Goal: Task Accomplishment & Management: Manage account settings

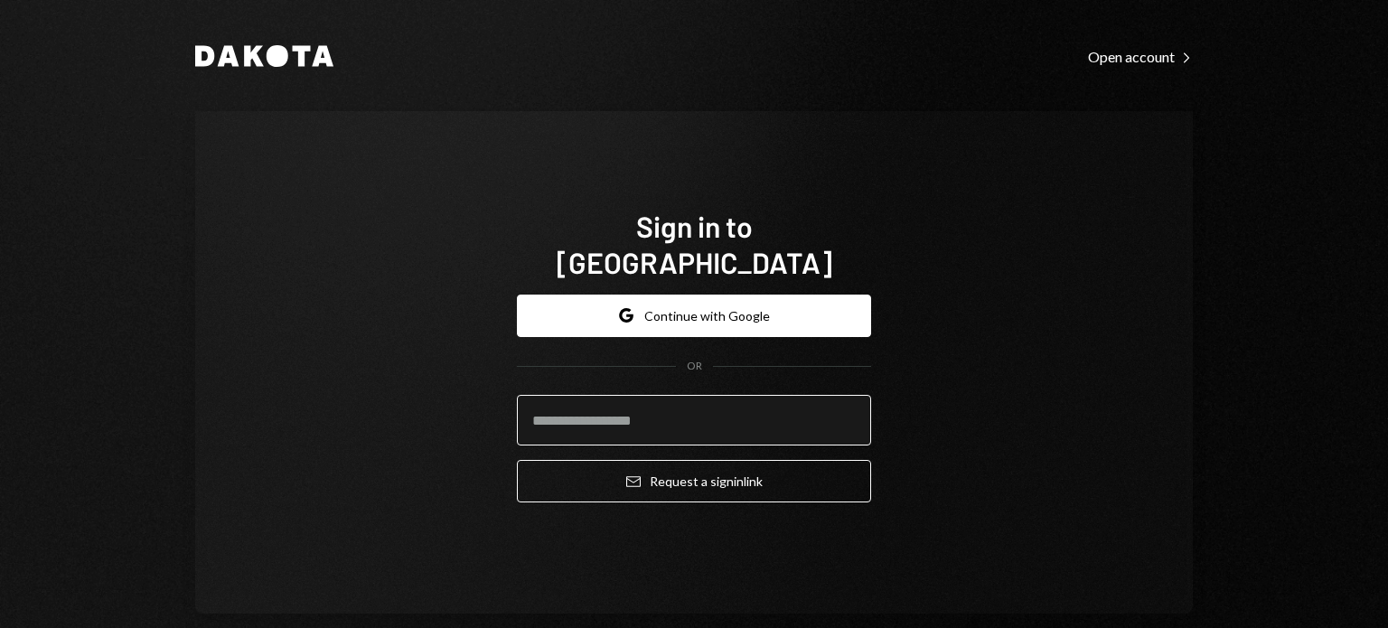
click at [625, 404] on input "email" at bounding box center [694, 420] width 354 height 51
type input "**********"
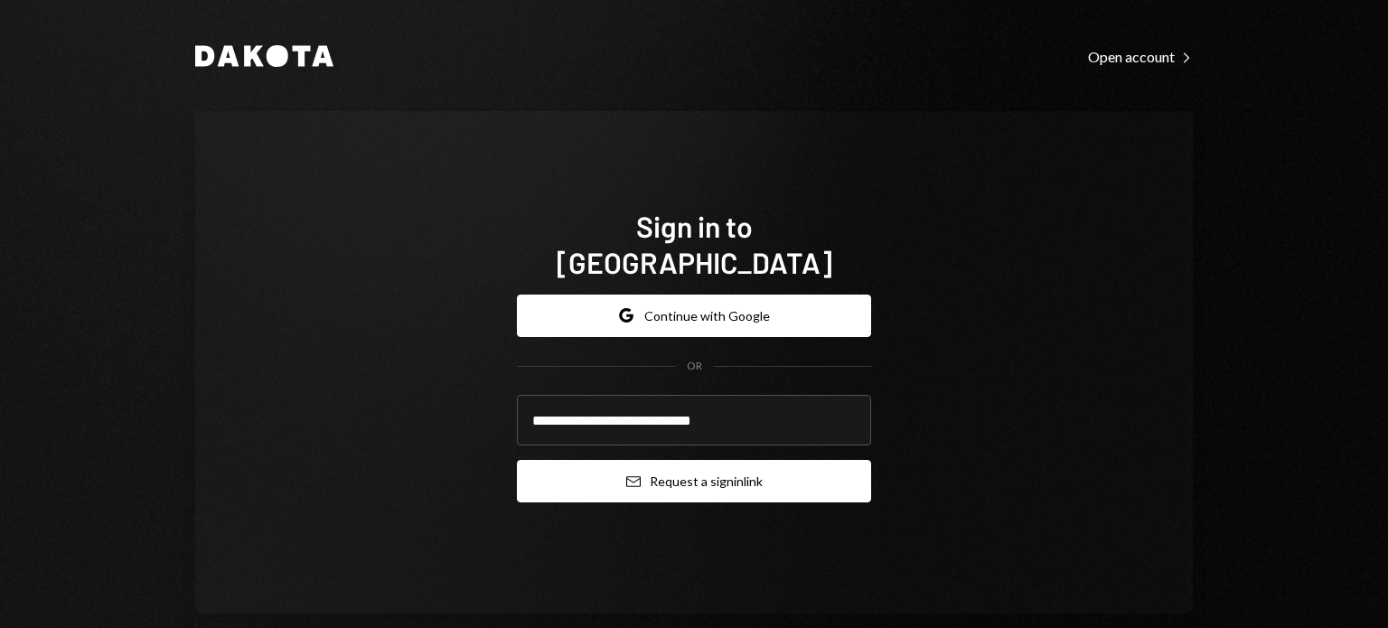
click at [590, 460] on button "Email Request a sign in link" at bounding box center [694, 481] width 354 height 42
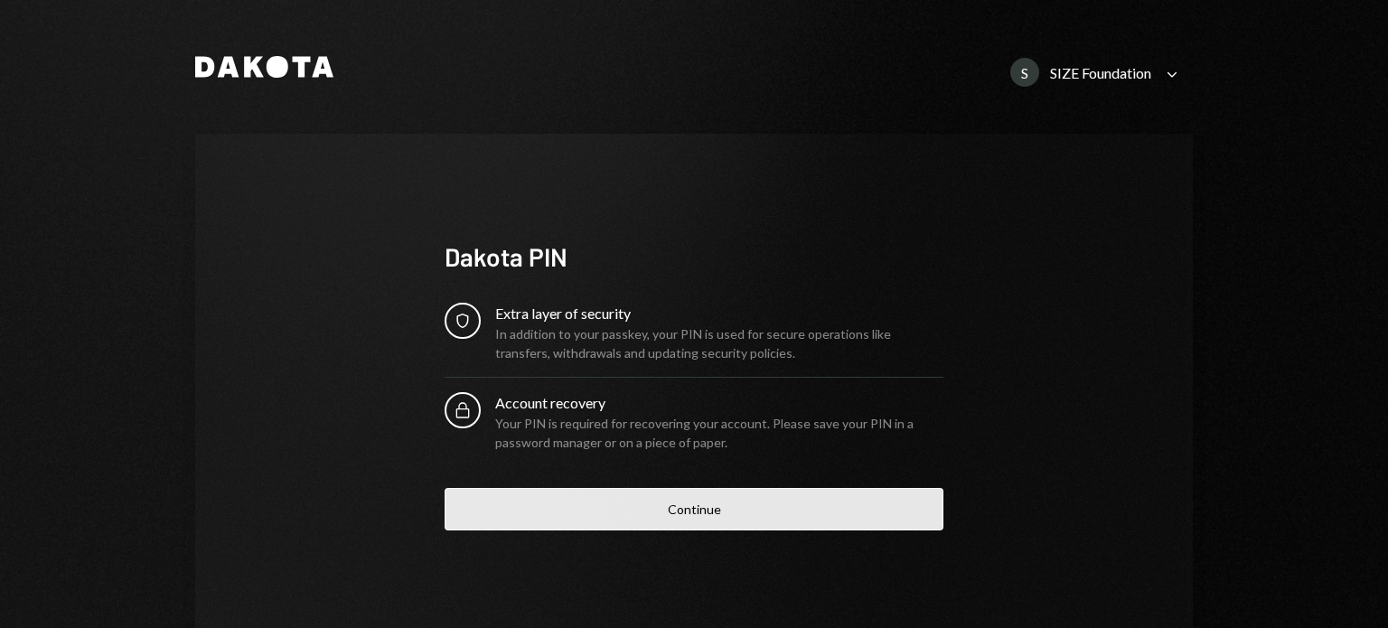
click at [734, 512] on button "Continue" at bounding box center [693, 509] width 499 height 42
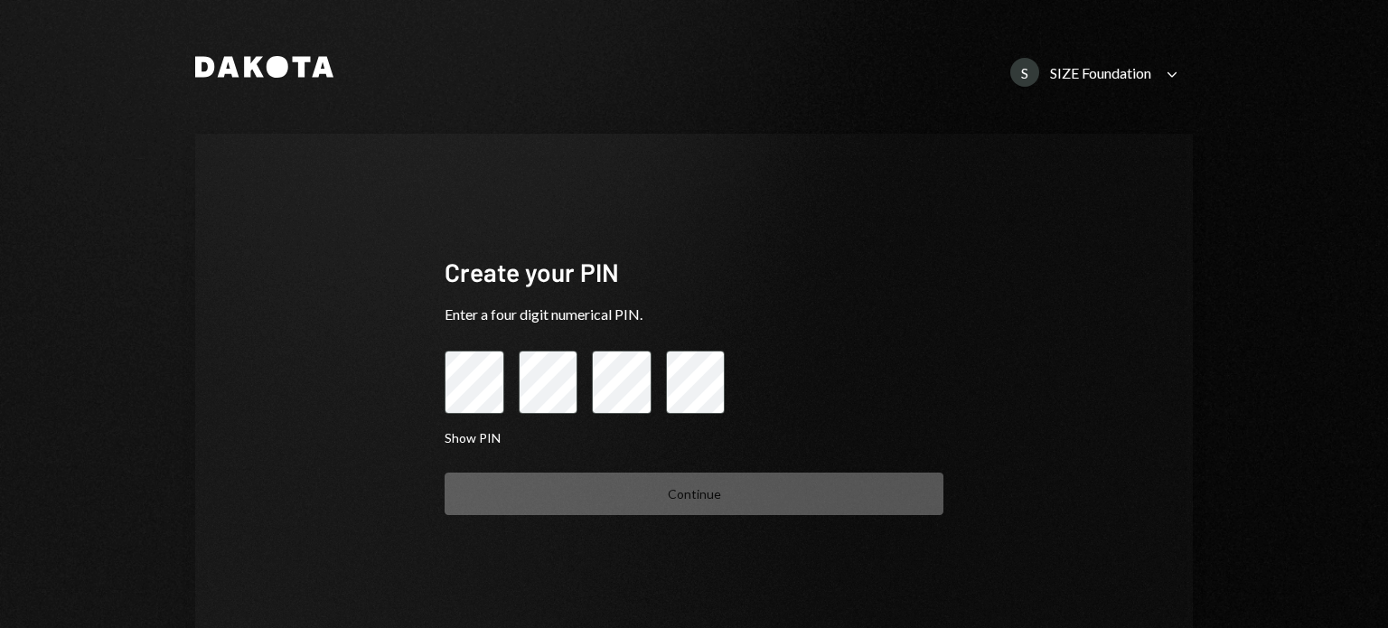
click at [1150, 72] on div "S SIZE Foundation Caret Down" at bounding box center [1095, 72] width 193 height 29
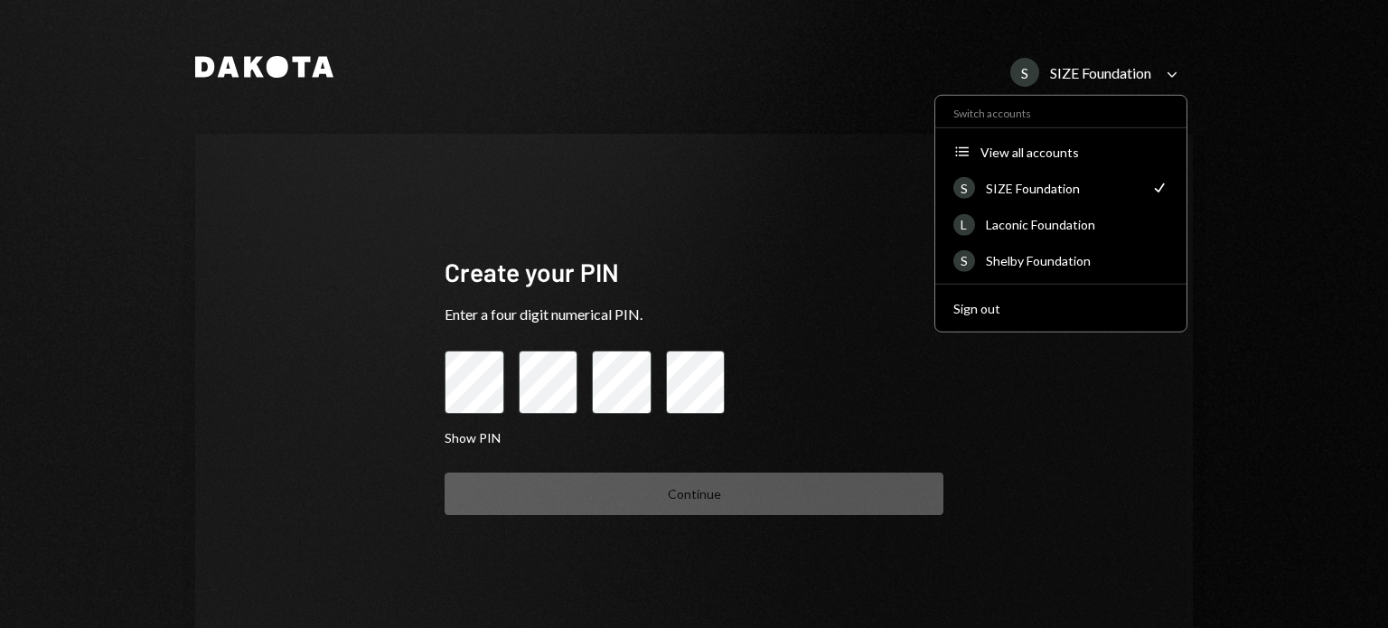
click at [1006, 241] on div "Switch accounts Accounts View all accounts S SIZE Foundation Check L Laconic Fo…" at bounding box center [1060, 214] width 253 height 238
click at [1001, 227] on div "Laconic Foundation" at bounding box center [1077, 224] width 182 height 15
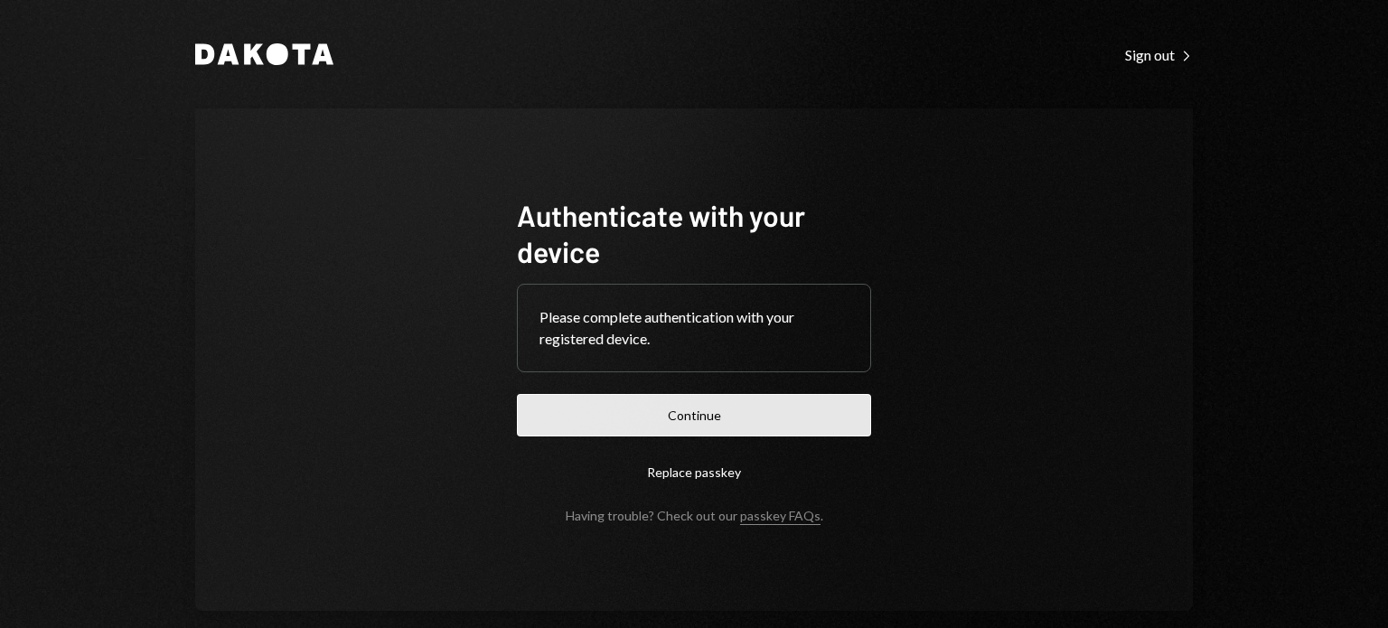
click at [657, 406] on button "Continue" at bounding box center [694, 415] width 354 height 42
